Goal: Information Seeking & Learning: Learn about a topic

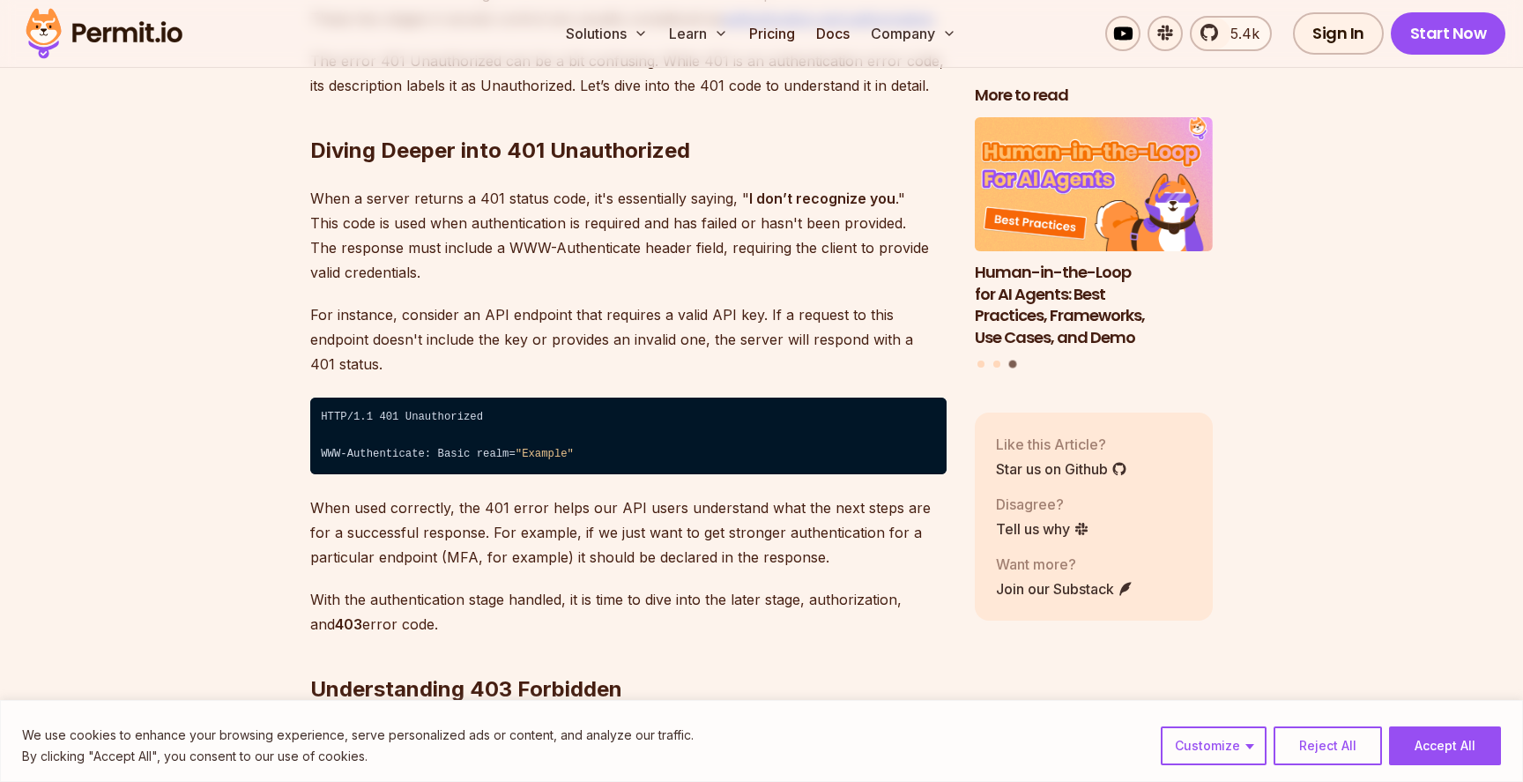
scroll to position [2661, 0]
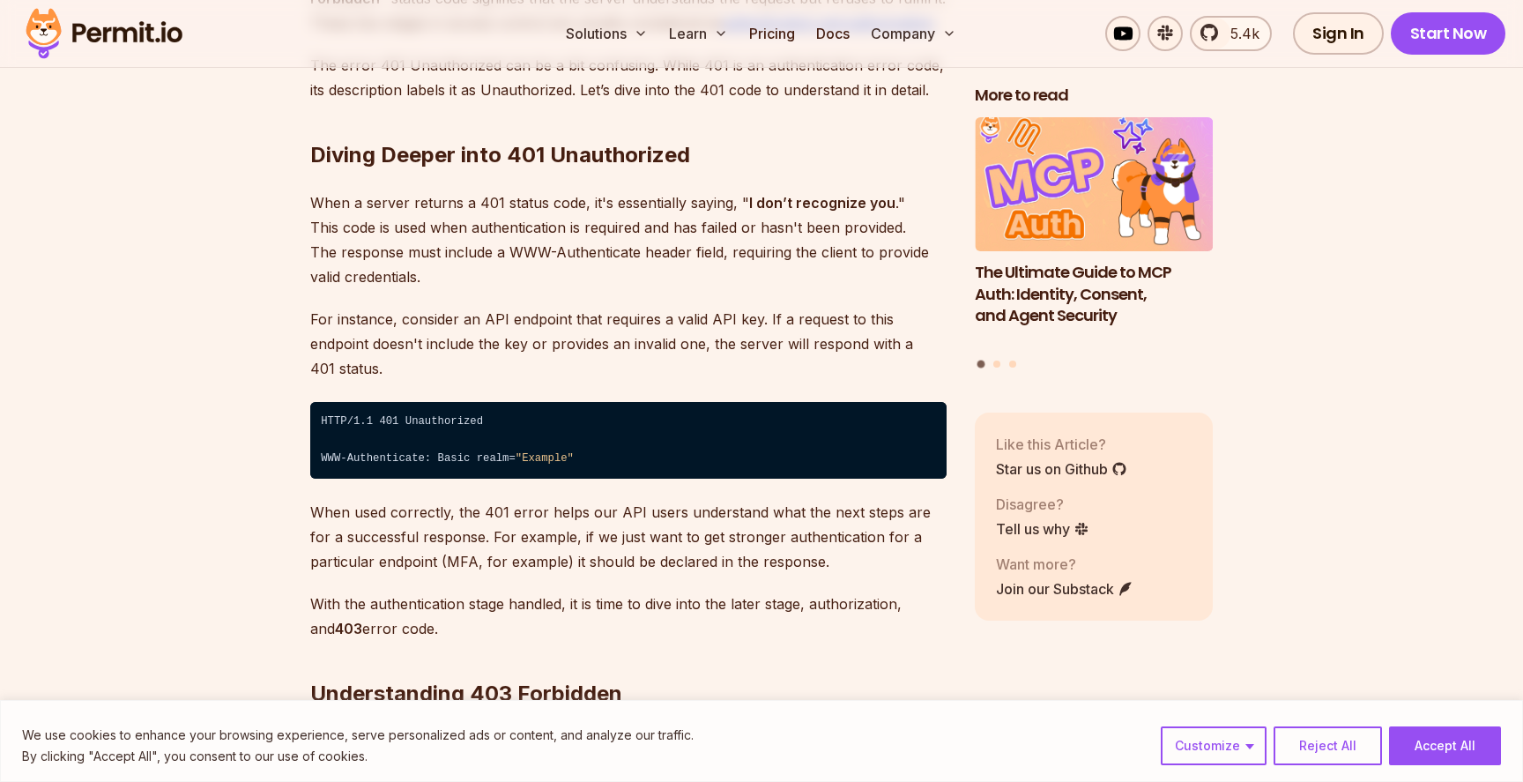
click at [535, 228] on p "When a server returns a 401 status code, it's essentially saying, " I don’t rec…" at bounding box center [628, 239] width 636 height 99
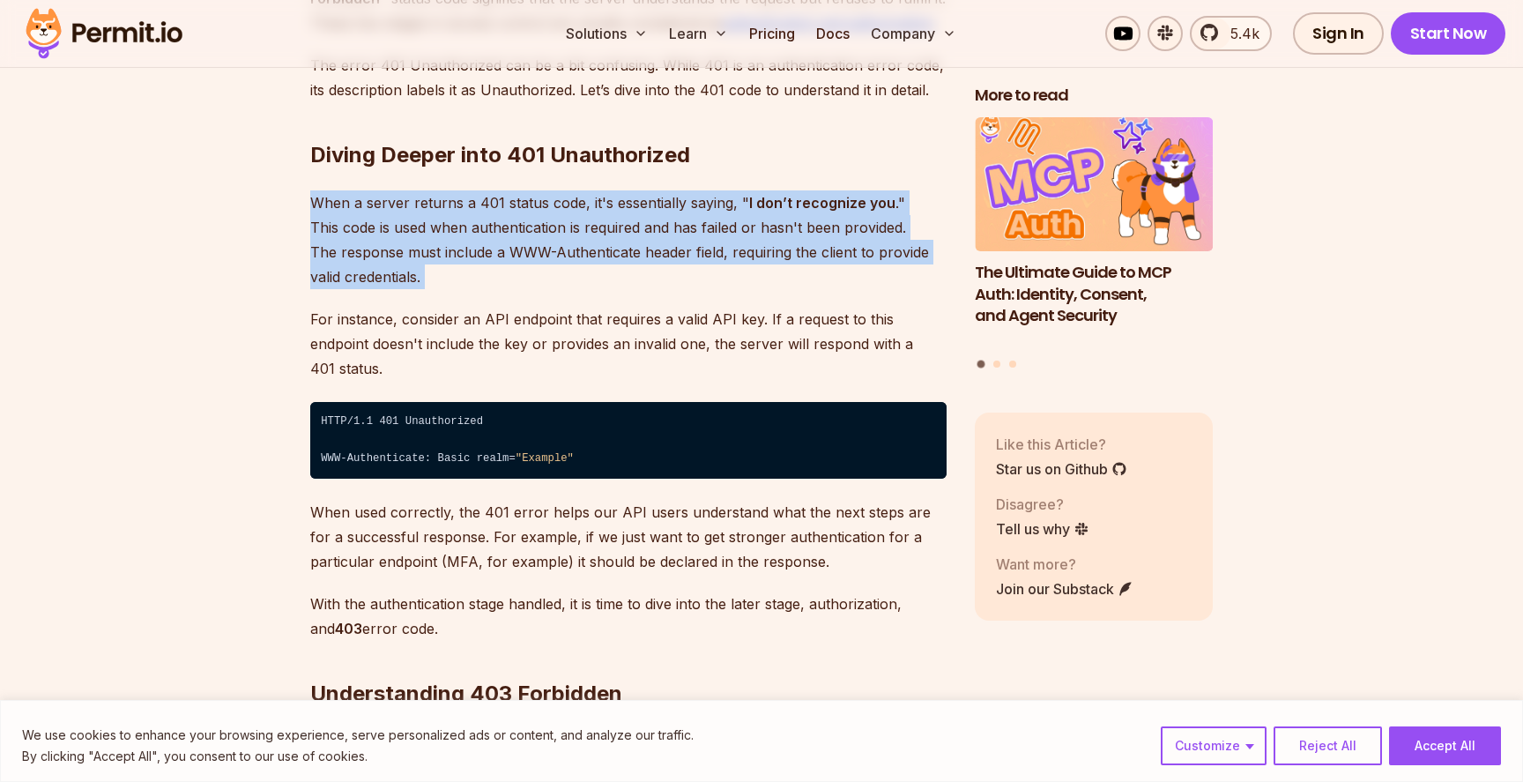
click at [579, 225] on p "When a server returns a 401 status code, it's essentially saying, " I don’t rec…" at bounding box center [628, 239] width 636 height 99
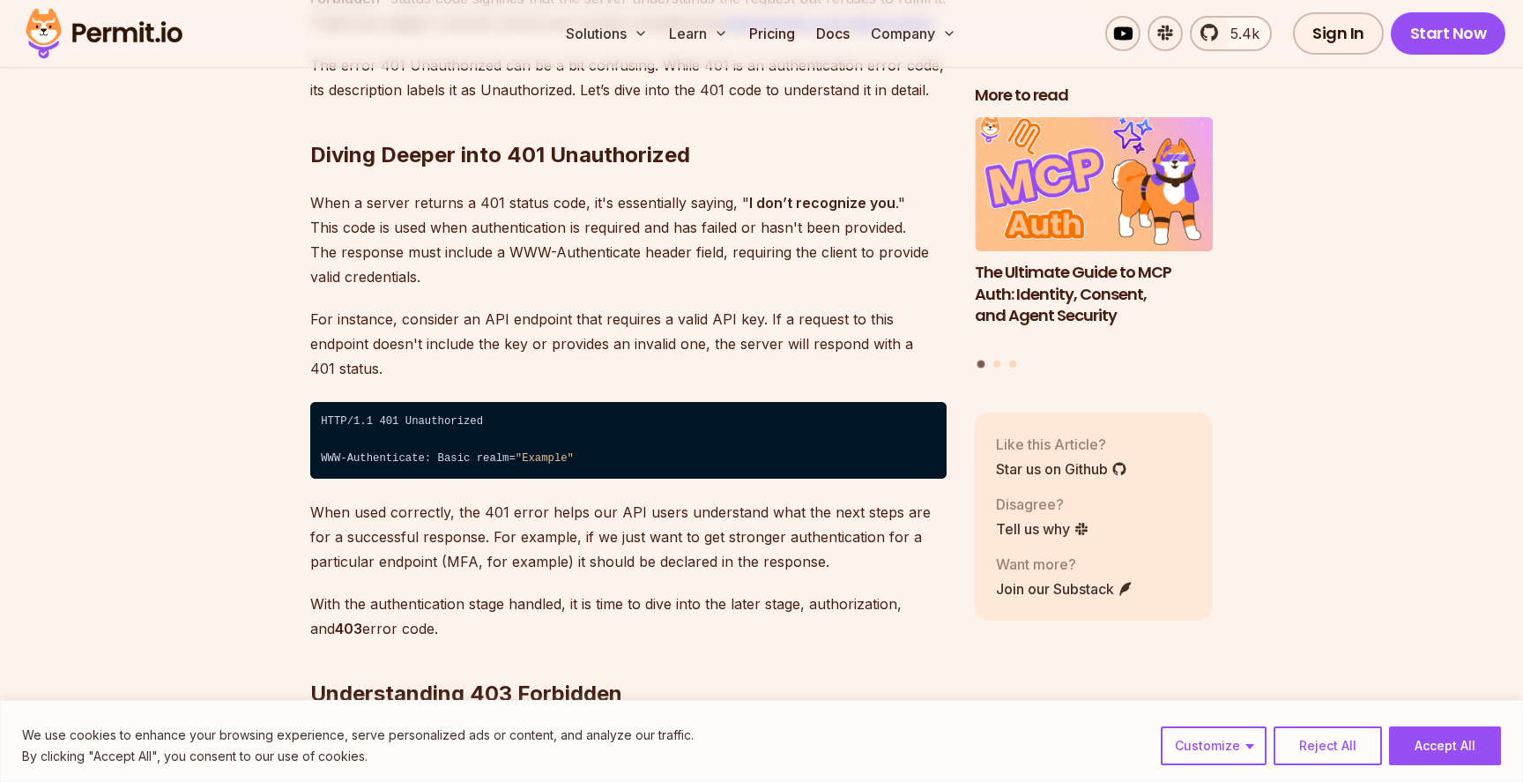
click at [412, 249] on p "When a server returns a 401 status code, it's essentially saying, " I don’t rec…" at bounding box center [628, 239] width 636 height 99
click at [522, 240] on p "When a server returns a 401 status code, it's essentially saying, " I don’t rec…" at bounding box center [628, 239] width 636 height 99
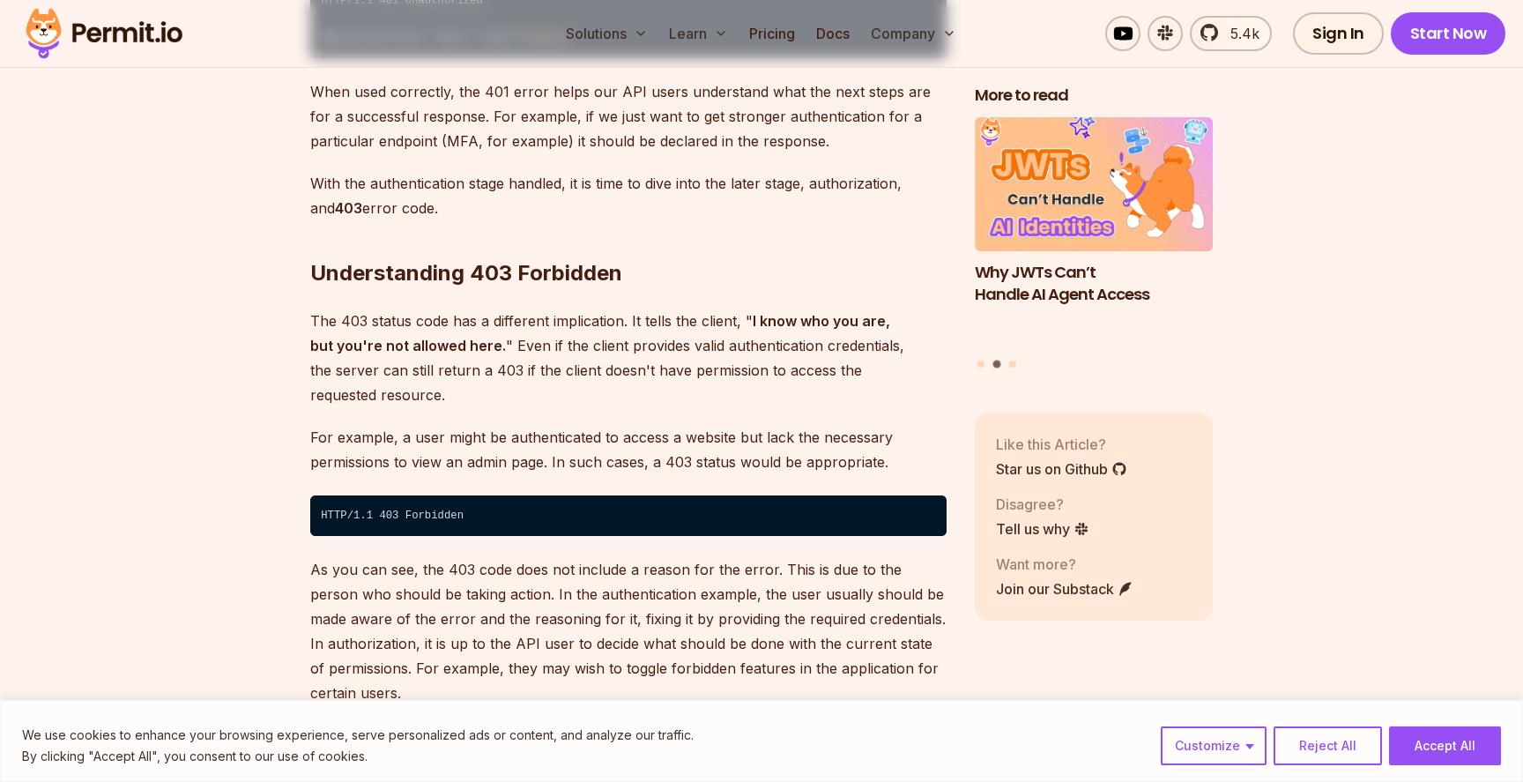
scroll to position [3107, 0]
